Goal: Task Accomplishment & Management: Manage account settings

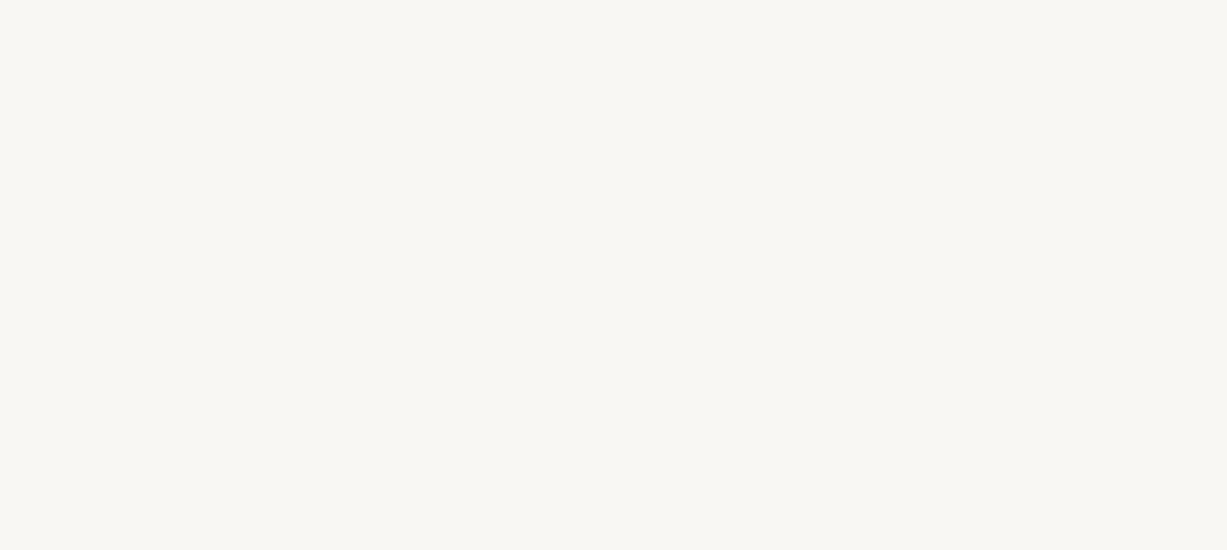
select select "FR"
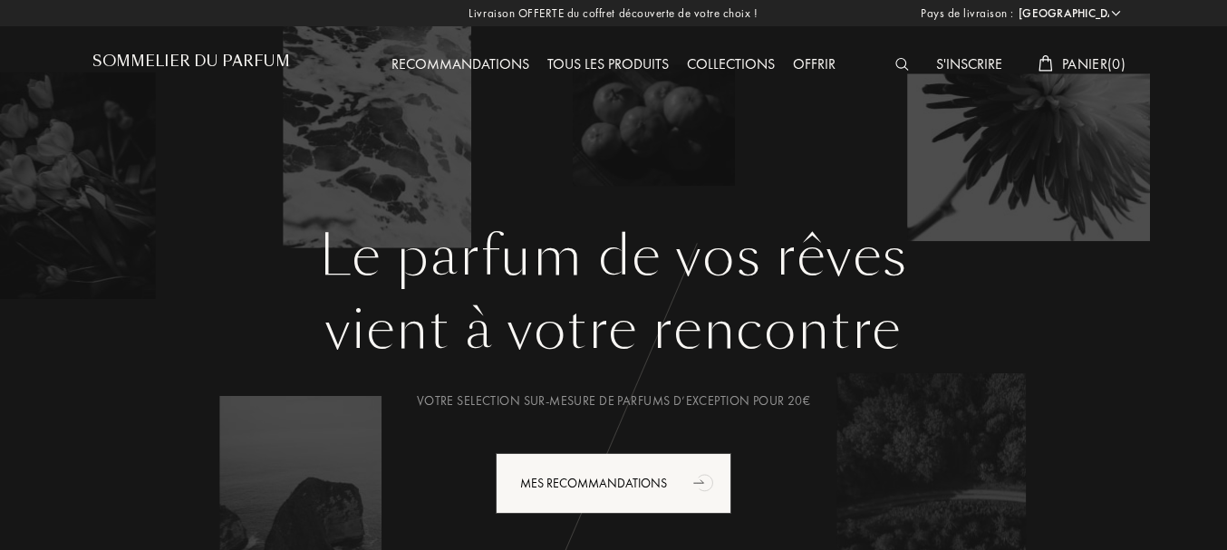
click at [958, 60] on div "S'inscrire" at bounding box center [969, 65] width 84 height 24
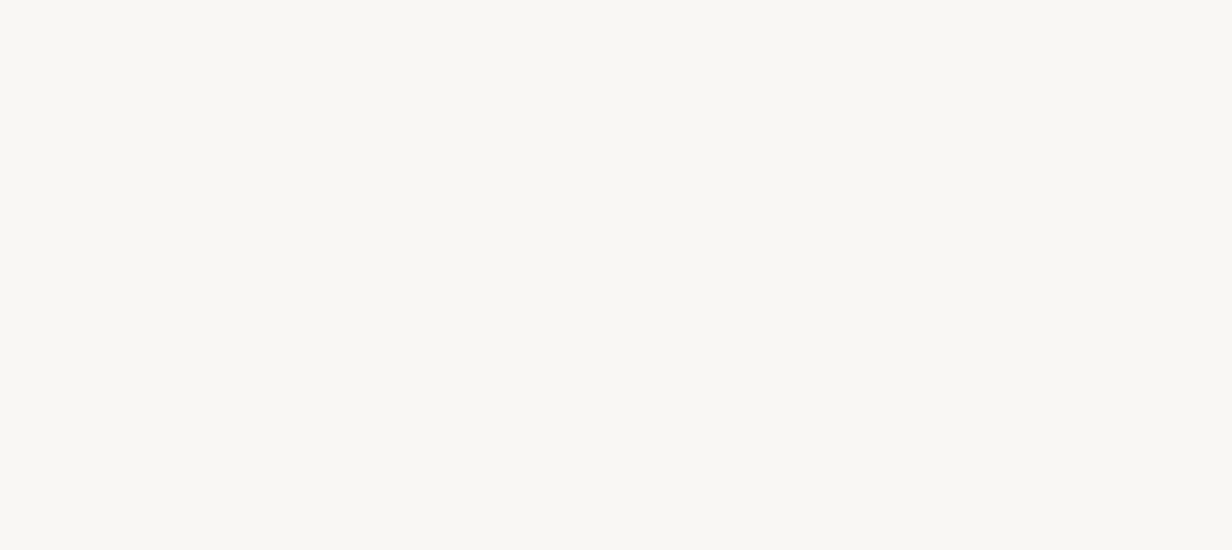
select select "FR"
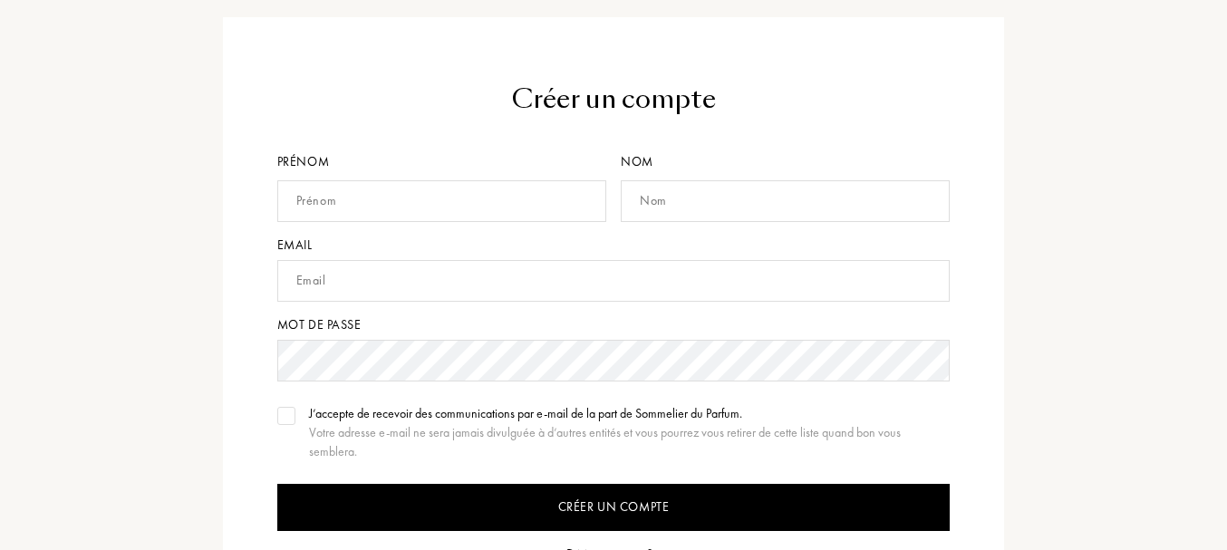
scroll to position [453, 0]
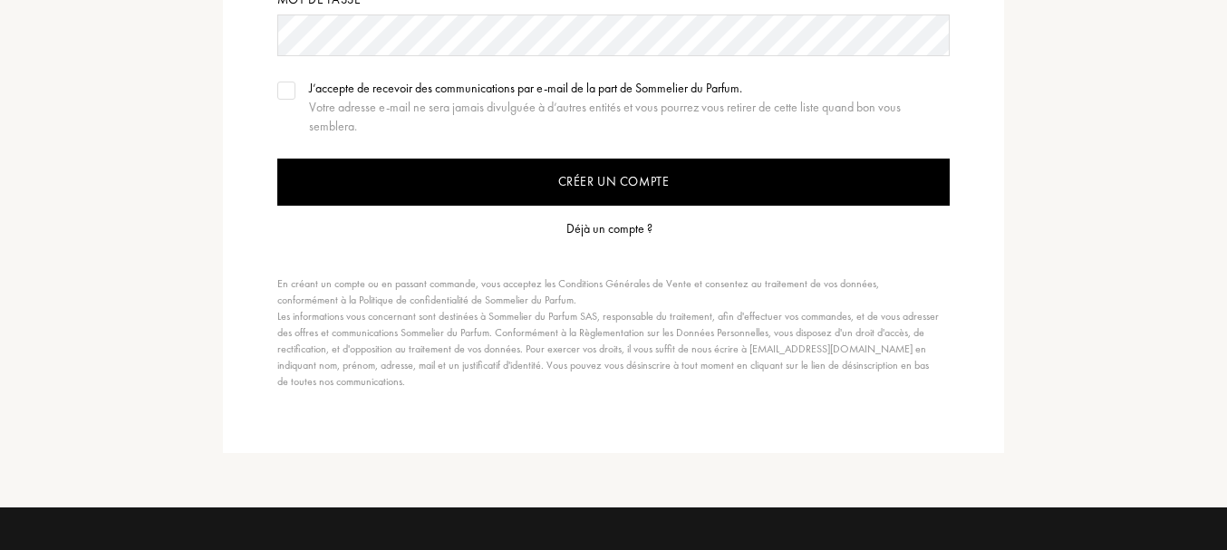
click at [626, 228] on div "Déjà un compte ?" at bounding box center [609, 228] width 86 height 19
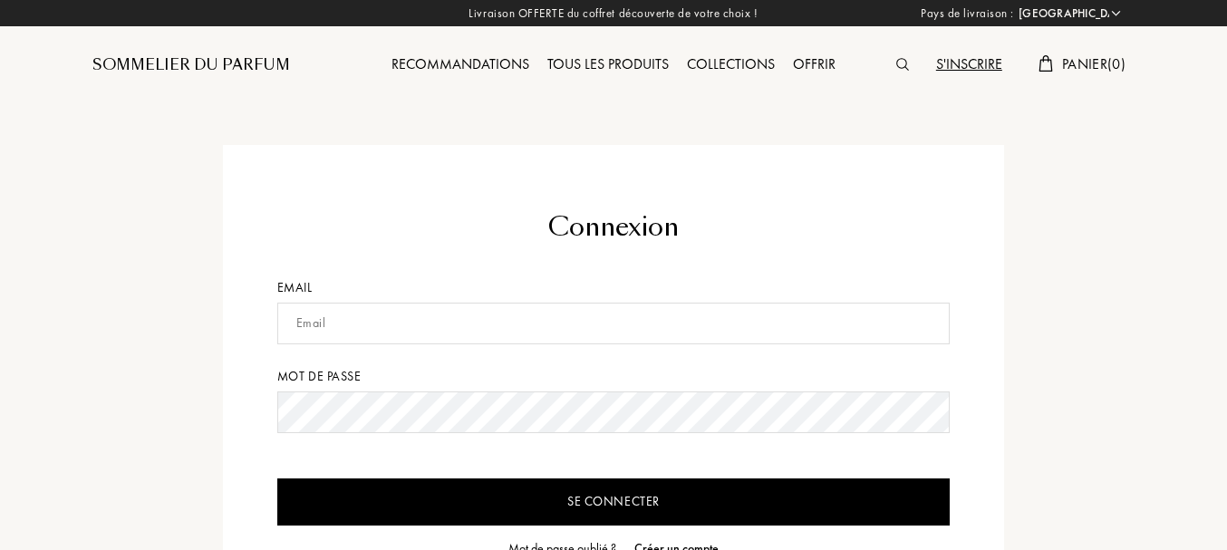
select select "FR"
click at [592, 326] on input "text" at bounding box center [613, 324] width 673 height 42
type input "kuntz.stephanie@orange.fr"
click at [277, 478] on input "Se connecter" at bounding box center [613, 501] width 673 height 47
click at [586, 486] on input "Se connecter" at bounding box center [613, 501] width 673 height 47
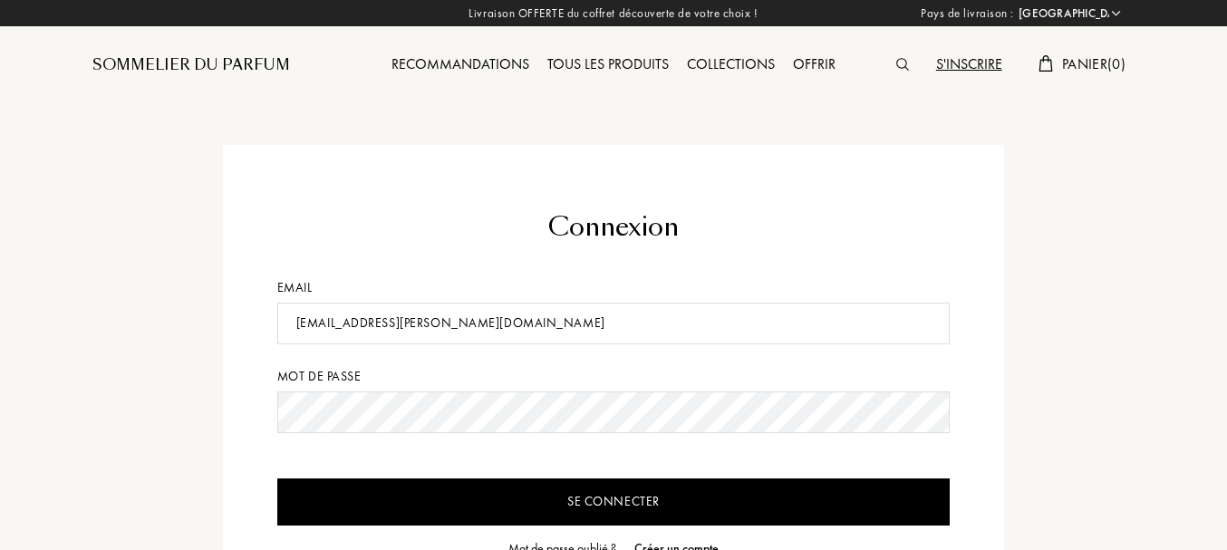
click at [568, 511] on input "Se connecter" at bounding box center [613, 501] width 673 height 47
